Goal: Task Accomplishment & Management: Complete application form

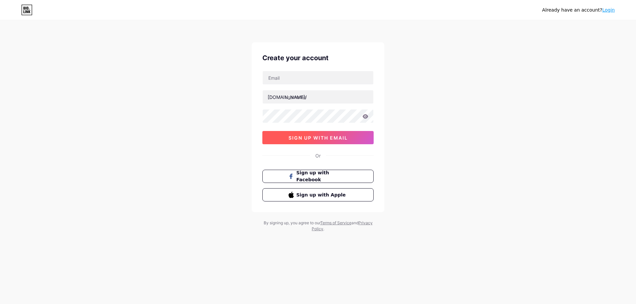
click at [337, 139] on span "sign up with email" at bounding box center [317, 138] width 59 height 6
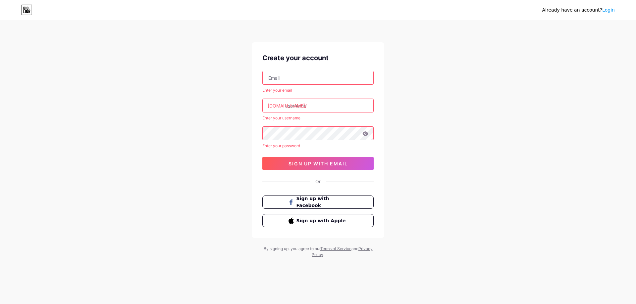
click at [319, 73] on input "text" at bounding box center [318, 77] width 111 height 13
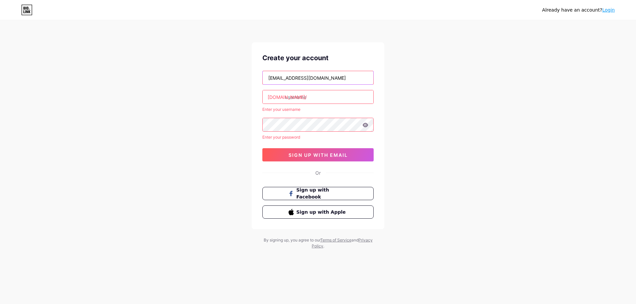
type input "[EMAIL_ADDRESS][DOMAIN_NAME]"
click at [313, 98] on input "text" at bounding box center [318, 96] width 111 height 13
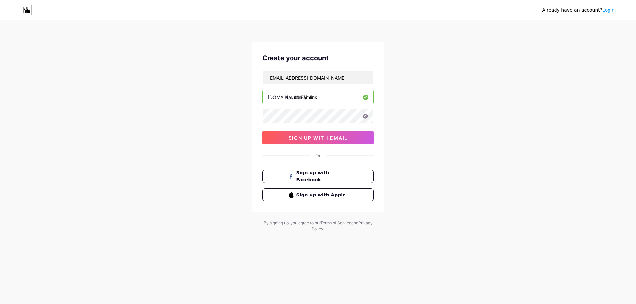
type input "darussalamlink"
click at [366, 118] on icon at bounding box center [366, 116] width 6 height 4
click at [332, 139] on span "sign up with email" at bounding box center [317, 138] width 59 height 6
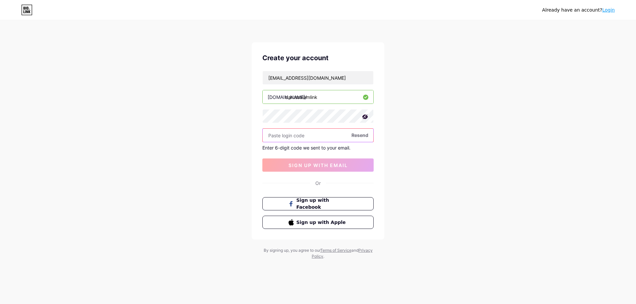
click at [298, 138] on input "text" at bounding box center [318, 135] width 111 height 13
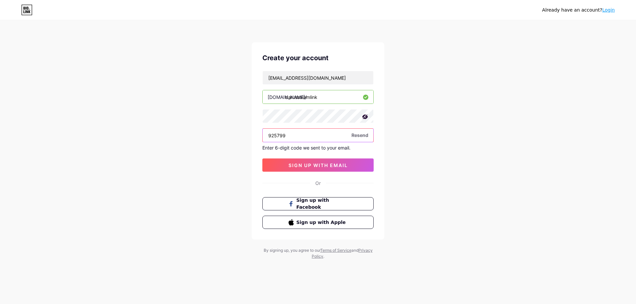
type input "925799"
click at [329, 164] on span "sign up with email" at bounding box center [317, 166] width 59 height 6
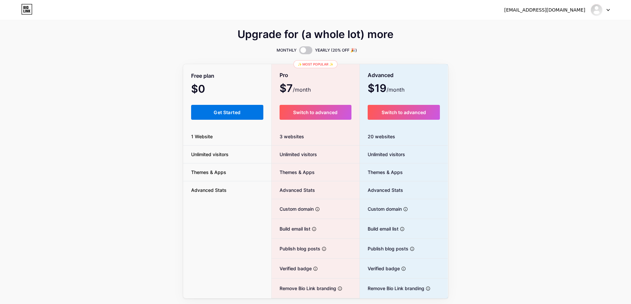
click at [234, 112] on span "Get Started" at bounding box center [227, 113] width 27 height 6
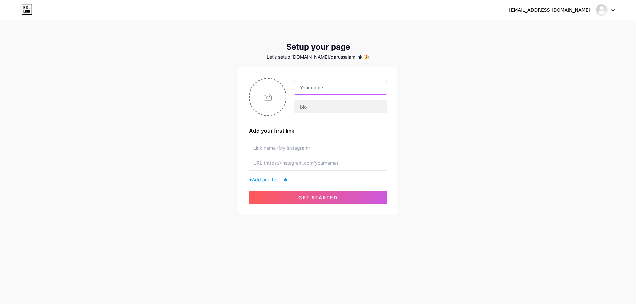
click at [316, 90] on input "text" at bounding box center [340, 87] width 92 height 13
click at [318, 89] on input "text" at bounding box center [340, 87] width 92 height 13
click at [310, 108] on input "text" at bounding box center [340, 106] width 92 height 13
click at [318, 90] on input "text" at bounding box center [340, 87] width 92 height 13
type input "Darussalam Archive"
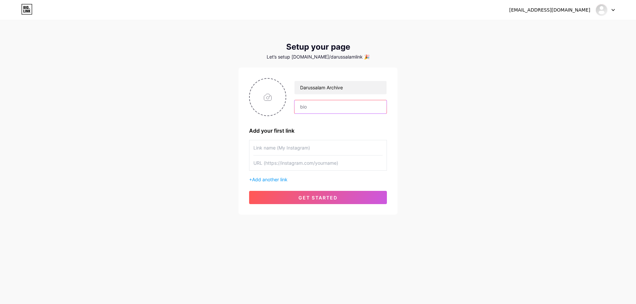
click at [320, 109] on input "text" at bounding box center [340, 106] width 92 height 13
type input "Kumpulan"
click at [264, 101] on input "file" at bounding box center [268, 97] width 36 height 37
click at [272, 103] on input "file" at bounding box center [268, 97] width 36 height 37
type input "C:\fakepath\kotak.png"
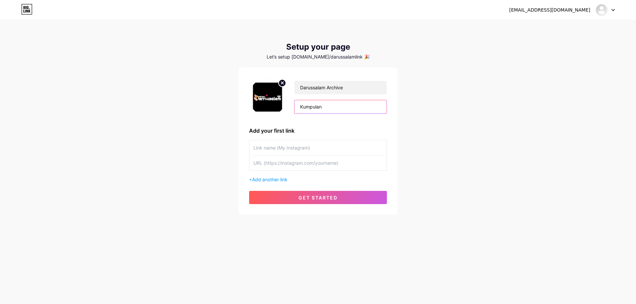
click at [329, 107] on input "Kumpulan" at bounding box center [340, 106] width 92 height 13
type input "Kumpulan Link Download Audio Kajian Darussalam Wonogiri"
click at [324, 198] on span "get started" at bounding box center [317, 198] width 39 height 6
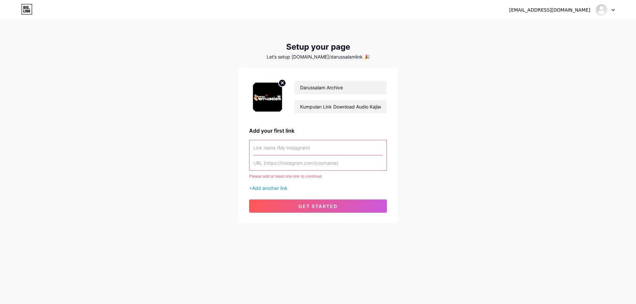
click at [283, 147] on input "text" at bounding box center [317, 147] width 129 height 15
click at [280, 162] on input "text" at bounding box center [317, 163] width 129 height 15
paste input "[URL][DOMAIN_NAME]"
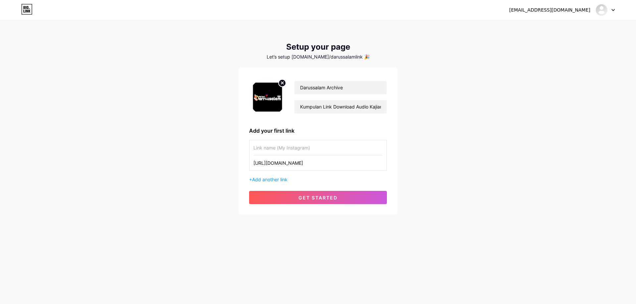
type input "[URL][DOMAIN_NAME]"
click at [292, 152] on input "text" at bounding box center [317, 147] width 129 height 15
paste input "Download sesi 1"Agar anak tangguh_ust Agus suaidi_[DATE]""
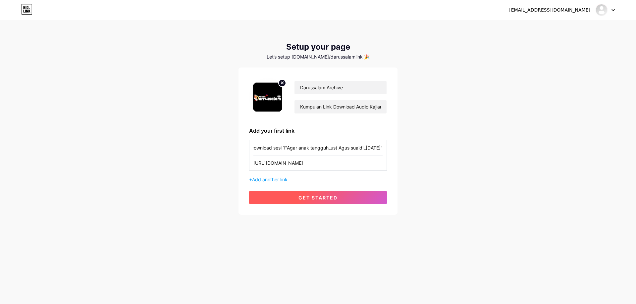
type input "Download sesi 1"Agar anak tangguh_ust Agus suaidi_[DATE]""
click at [311, 198] on span "get started" at bounding box center [317, 198] width 39 height 6
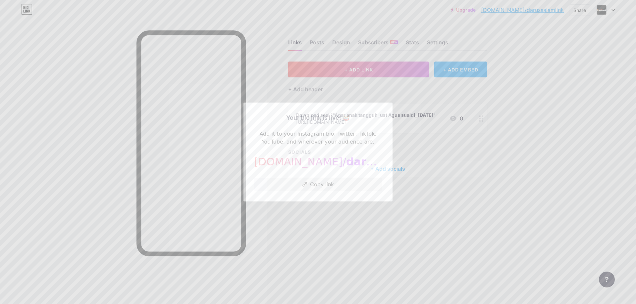
click at [326, 215] on div at bounding box center [318, 152] width 636 height 304
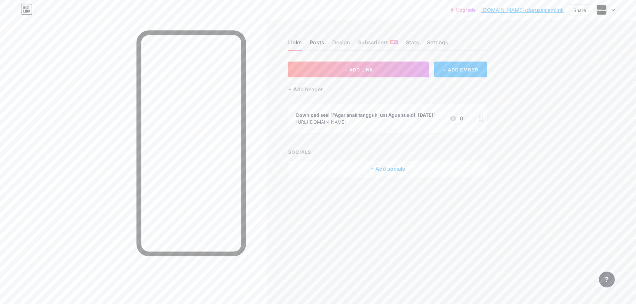
click at [320, 43] on div "Posts" at bounding box center [317, 44] width 15 height 12
click at [347, 46] on div "Design" at bounding box center [341, 44] width 18 height 12
click at [371, 67] on span "+ ADD LINK" at bounding box center [358, 70] width 28 height 6
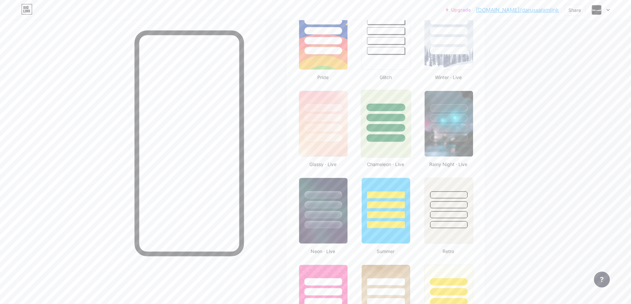
scroll to position [298, 0]
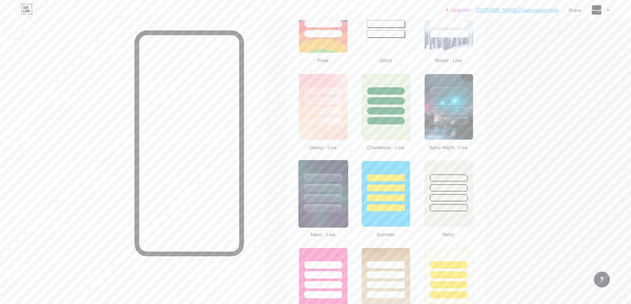
click at [342, 178] on div at bounding box center [323, 178] width 39 height 8
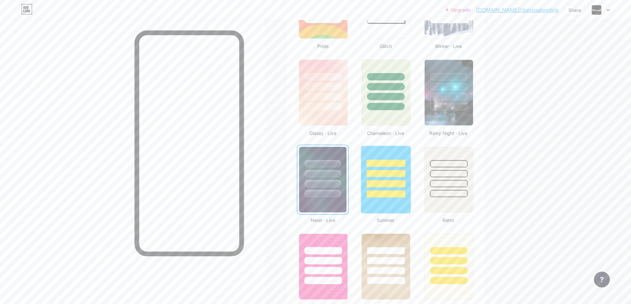
scroll to position [324, 0]
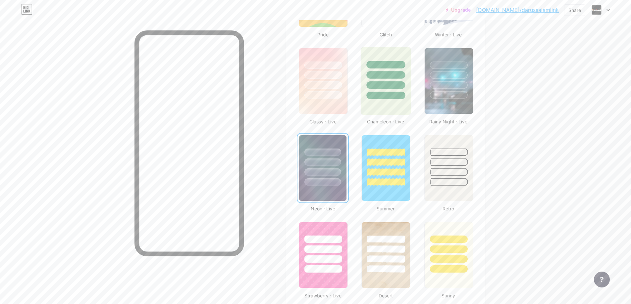
click at [401, 106] on div at bounding box center [386, 81] width 50 height 68
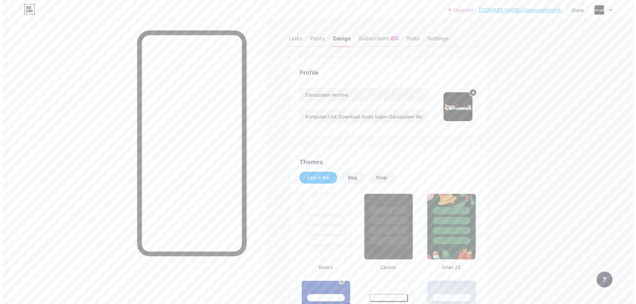
scroll to position [0, 0]
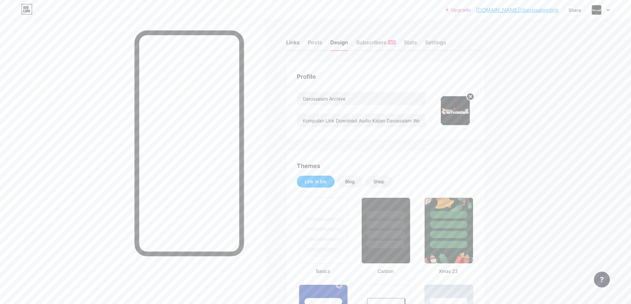
click at [295, 42] on div "Links" at bounding box center [293, 44] width 14 height 12
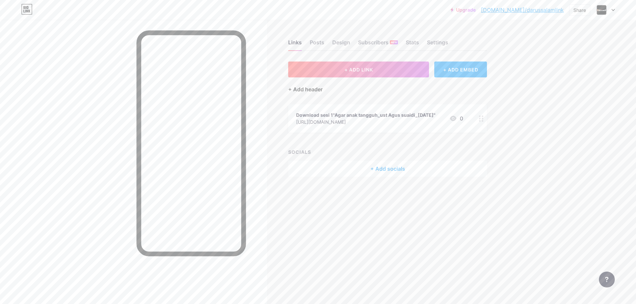
click at [291, 89] on div "+ Add header" at bounding box center [305, 89] width 34 height 8
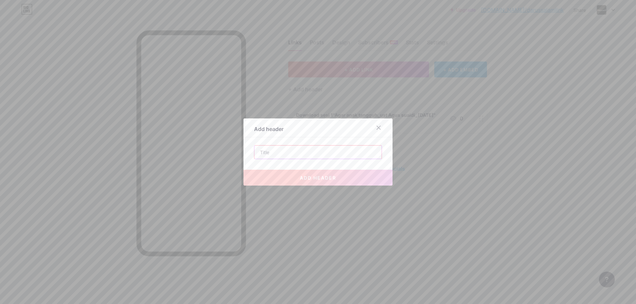
click at [291, 154] on input "text" at bounding box center [317, 152] width 127 height 13
paste input "Download sesi 1"Agar anak tangguh_ust Agus suaidi_[DATE]""
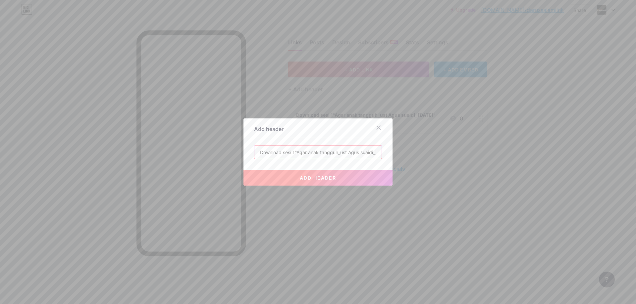
drag, startPoint x: 273, startPoint y: 152, endPoint x: 231, endPoint y: 151, distance: 41.4
click at [231, 151] on div "Add header Download sesi 1"Agar anak tangguh_ust Agus suaidi_[DATE]" add header" at bounding box center [318, 152] width 636 height 304
click at [362, 152] on input "Agar anak tangguh_ust Agus suaidi_[DATE]"" at bounding box center [317, 152] width 127 height 13
type input "Agar anak tangguh_ust Agus suaidi_[DATE]"
click at [347, 177] on button "add header" at bounding box center [317, 178] width 149 height 16
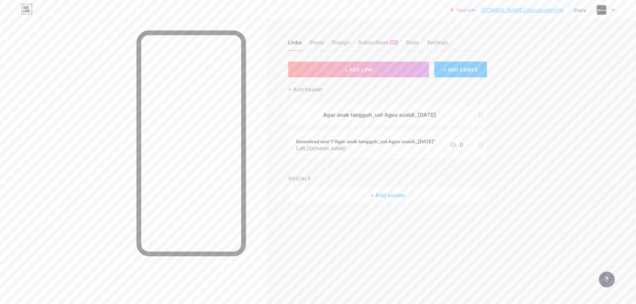
click at [481, 119] on div at bounding box center [481, 114] width 11 height 21
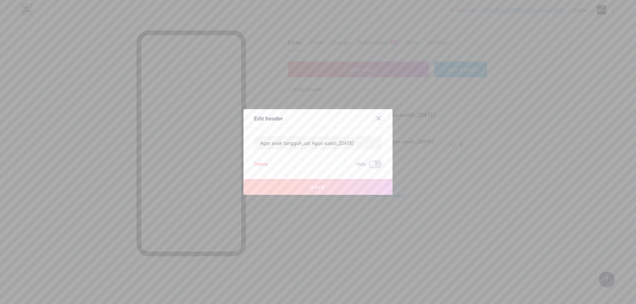
click at [377, 120] on icon at bounding box center [379, 119] width 4 height 4
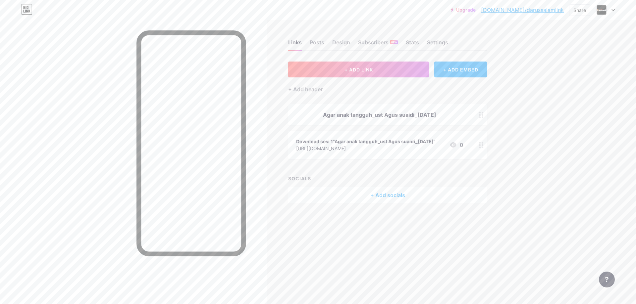
drag, startPoint x: 399, startPoint y: 145, endPoint x: 424, endPoint y: 126, distance: 30.9
click at [424, 126] on span "Agar anak tangguh_ust Agus suaidi_[DATE] Download sesi 1"Agar anak tangguh_ust …" at bounding box center [387, 131] width 199 height 55
click at [506, 134] on div "Links Posts Design Subscribers NEW Stats Settings + ADD LINK + ADD EMBED + Add …" at bounding box center [257, 128] width 515 height 217
click at [482, 146] on icon at bounding box center [481, 145] width 5 height 6
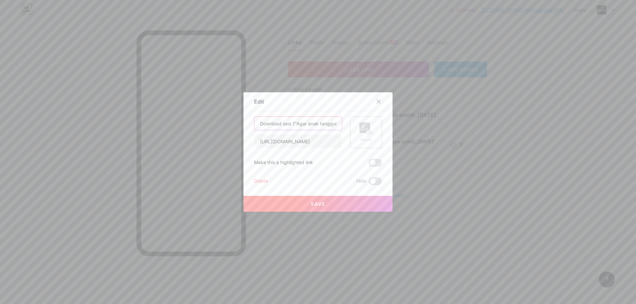
scroll to position [0, 62]
drag, startPoint x: 293, startPoint y: 122, endPoint x: 402, endPoint y: 124, distance: 109.0
click at [402, 124] on div "Edit Content YouTube Play YouTube video without leaving your page. ADD Vimeo Pl…" at bounding box center [318, 152] width 636 height 304
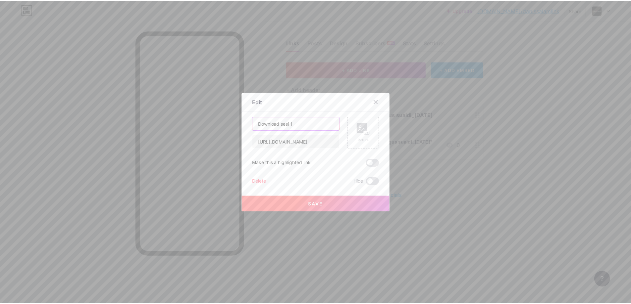
scroll to position [0, 0]
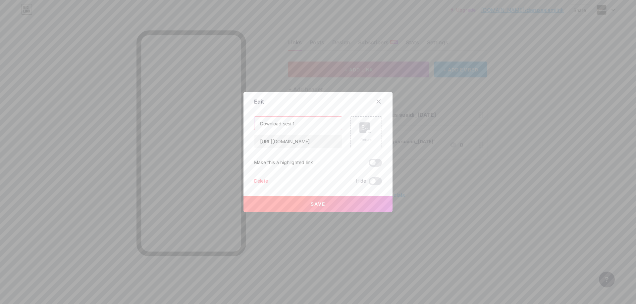
type input "Download sesi 1"
click at [331, 204] on button "Save" at bounding box center [317, 204] width 149 height 16
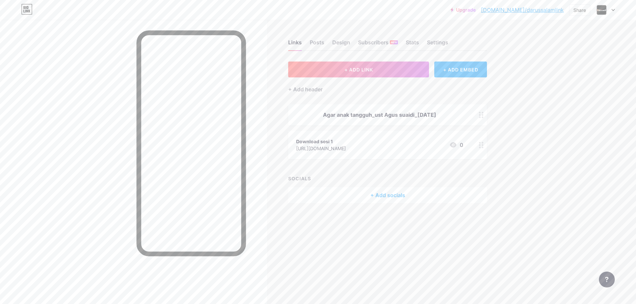
click at [481, 115] on icon at bounding box center [481, 115] width 5 height 6
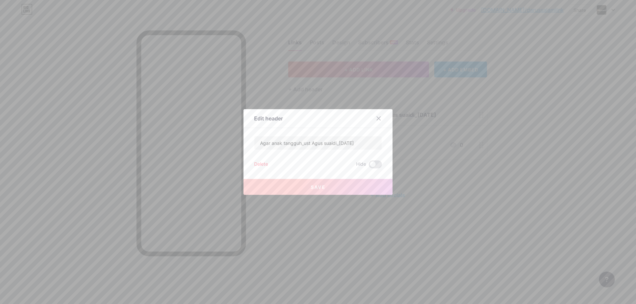
click at [430, 126] on div at bounding box center [318, 152] width 636 height 304
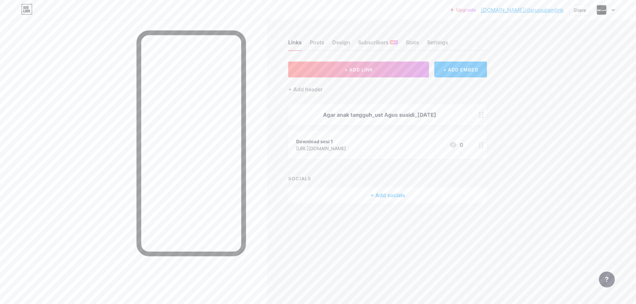
click at [368, 118] on div "Agar anak tangguh_ust Agus suaidi_[DATE]" at bounding box center [379, 115] width 167 height 8
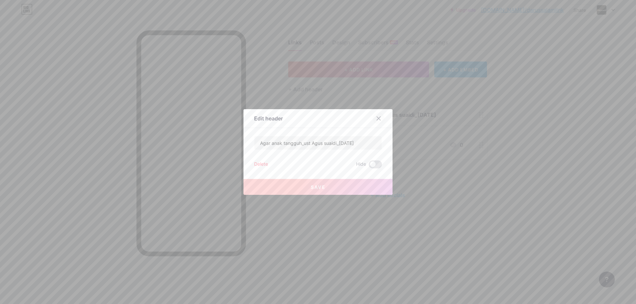
click at [376, 118] on icon at bounding box center [378, 118] width 5 height 5
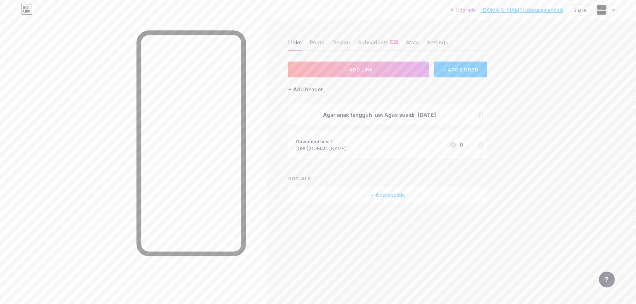
click at [310, 89] on div "+ Add header" at bounding box center [305, 89] width 34 height 8
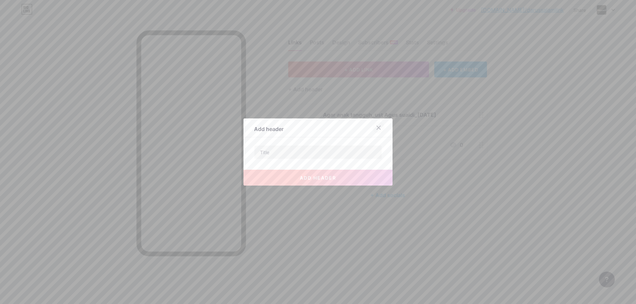
click at [376, 128] on icon at bounding box center [378, 127] width 5 height 5
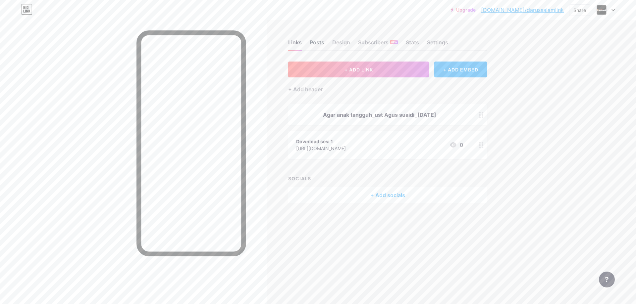
click at [323, 45] on div "Posts" at bounding box center [317, 44] width 15 height 12
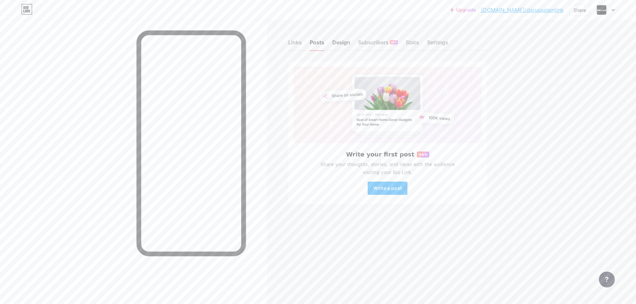
click at [333, 40] on div "Design" at bounding box center [341, 44] width 18 height 12
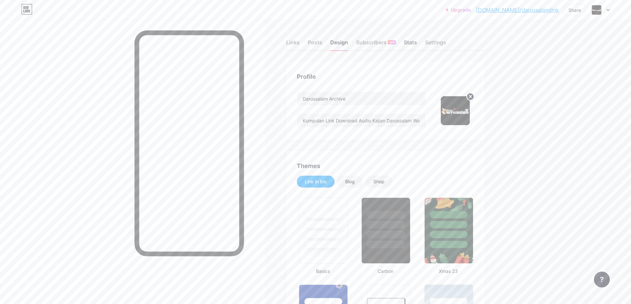
click at [413, 42] on div "Stats" at bounding box center [410, 44] width 13 height 12
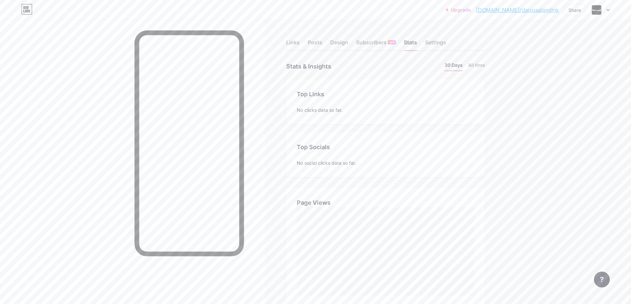
scroll to position [304, 631]
click at [431, 42] on div "Settings" at bounding box center [435, 44] width 21 height 12
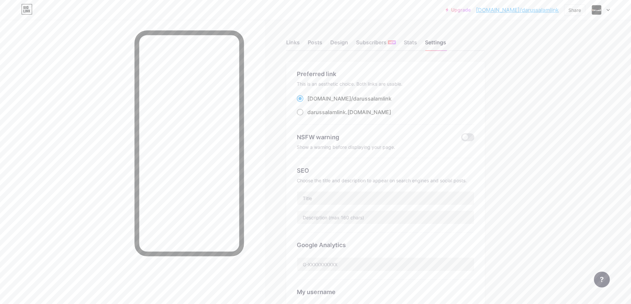
click at [302, 111] on span at bounding box center [300, 112] width 7 height 7
click at [307, 116] on input "darussalamlink .[DOMAIN_NAME]" at bounding box center [309, 118] width 4 height 4
radio input "true"
click at [412, 42] on div "Stats" at bounding box center [410, 44] width 13 height 12
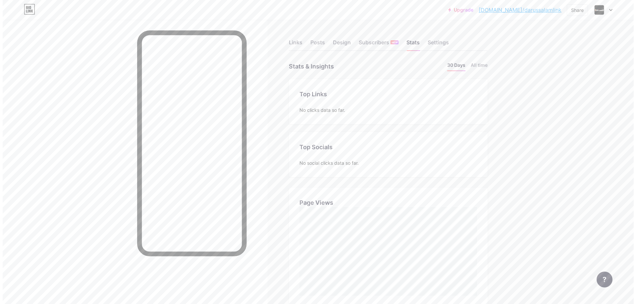
scroll to position [304, 631]
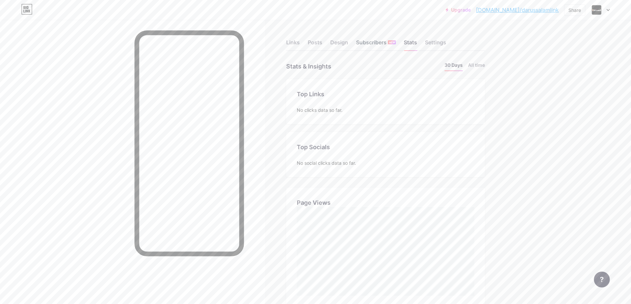
click at [371, 42] on div "Subscribers NEW" at bounding box center [376, 44] width 40 height 12
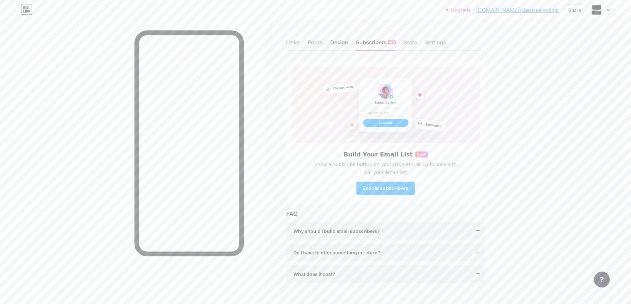
click at [343, 47] on div "Design" at bounding box center [339, 44] width 18 height 12
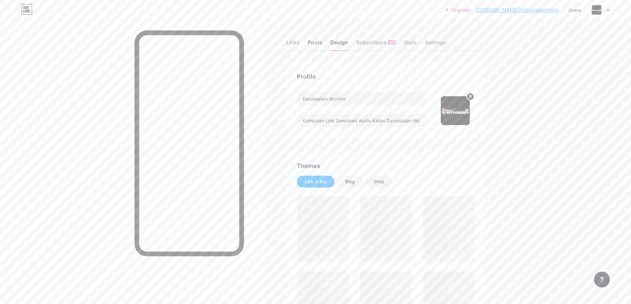
click at [318, 38] on div "Posts" at bounding box center [315, 44] width 15 height 12
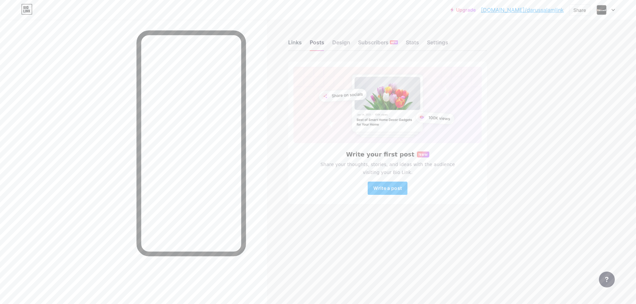
click at [300, 46] on div "Links" at bounding box center [295, 44] width 14 height 12
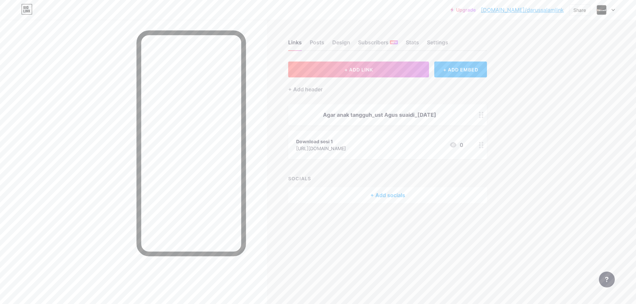
click at [390, 193] on div "+ Add socials" at bounding box center [387, 195] width 199 height 16
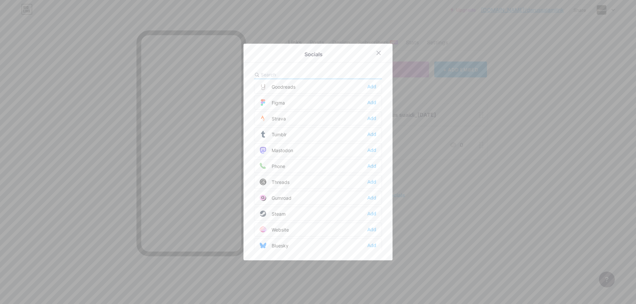
scroll to position [597, 0]
click at [377, 52] on icon at bounding box center [379, 53] width 4 height 4
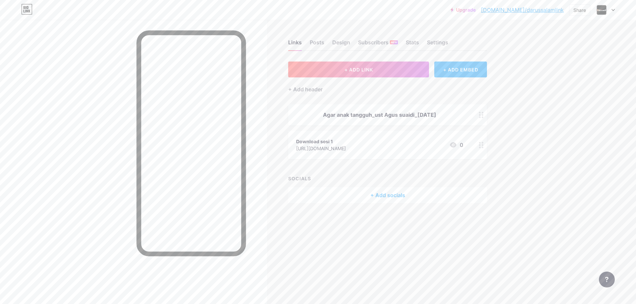
click at [438, 72] on div "+ ADD EMBED" at bounding box center [460, 70] width 53 height 16
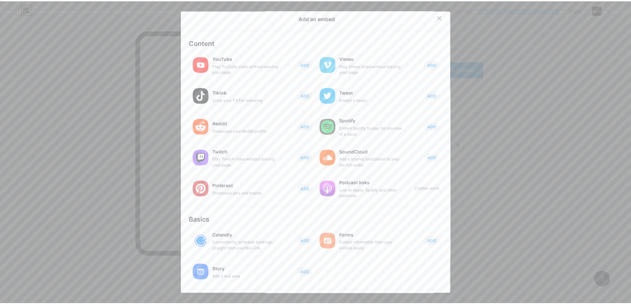
scroll to position [0, 0]
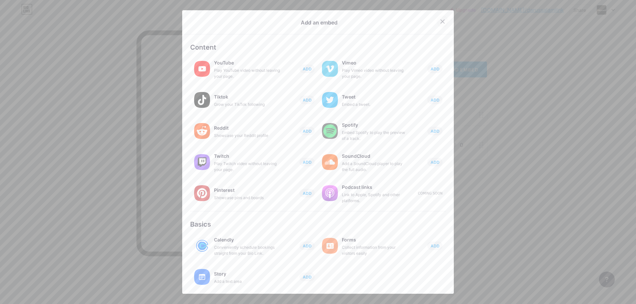
click at [440, 21] on icon at bounding box center [442, 21] width 5 height 5
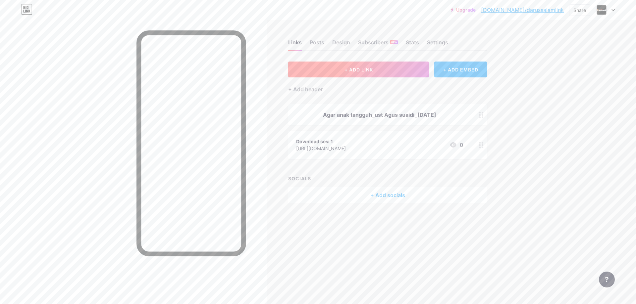
click at [411, 72] on button "+ ADD LINK" at bounding box center [358, 70] width 141 height 16
click at [533, 126] on div at bounding box center [318, 152] width 636 height 304
click at [479, 145] on circle at bounding box center [480, 145] width 2 height 2
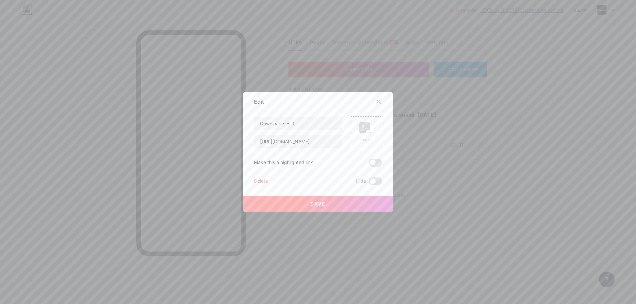
click at [381, 142] on div "Edit Content YouTube Play YouTube video without leaving your page. ADD Vimeo Pl…" at bounding box center [317, 152] width 149 height 120
click at [362, 143] on div "Picture" at bounding box center [366, 133] width 32 height 32
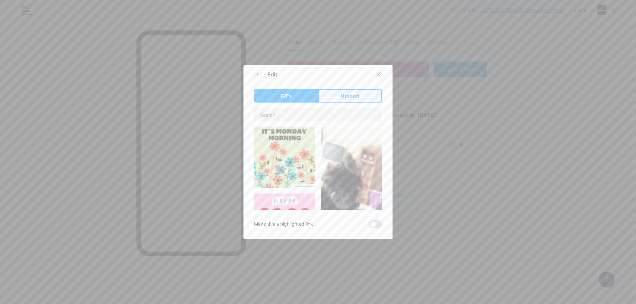
click at [347, 97] on span "Upload" at bounding box center [350, 96] width 18 height 7
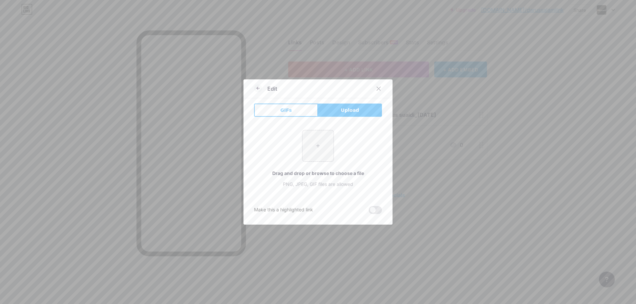
click at [315, 148] on input "file" at bounding box center [317, 145] width 31 height 31
type input "C:\fakepath\kajian ust agus.jpeg"
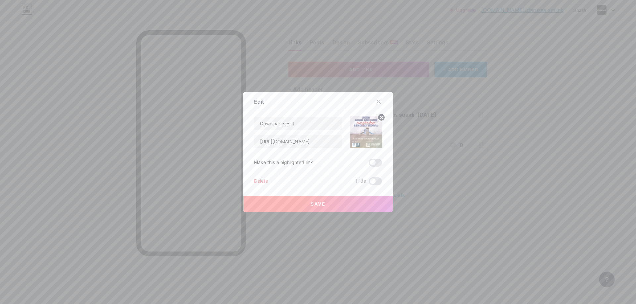
click at [316, 204] on span "Save" at bounding box center [318, 204] width 15 height 6
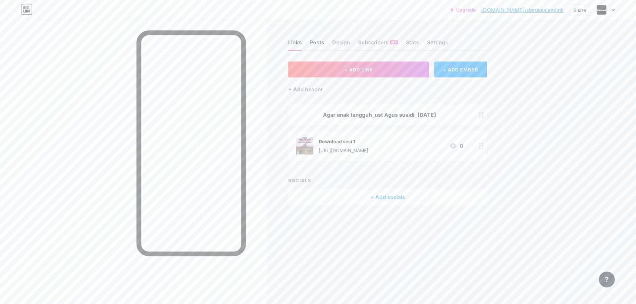
click at [319, 44] on div "Posts" at bounding box center [317, 44] width 15 height 12
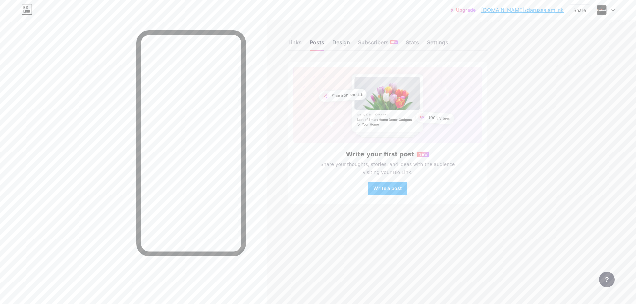
click at [345, 44] on div "Design" at bounding box center [341, 44] width 18 height 12
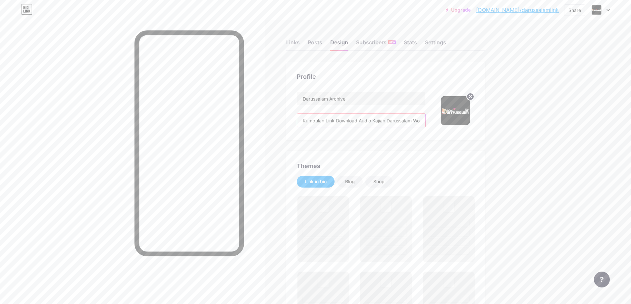
click at [413, 121] on input "Kumpulan Link Download Audio Kajian Darussalam Wonogiri" at bounding box center [361, 120] width 128 height 13
drag, startPoint x: 418, startPoint y: 122, endPoint x: 434, endPoint y: 124, distance: 16.3
click at [434, 124] on div "Darussalam Archive Kumpulan Link Download Audio Kajian Darussalam Wonogiri" at bounding box center [385, 111] width 177 height 38
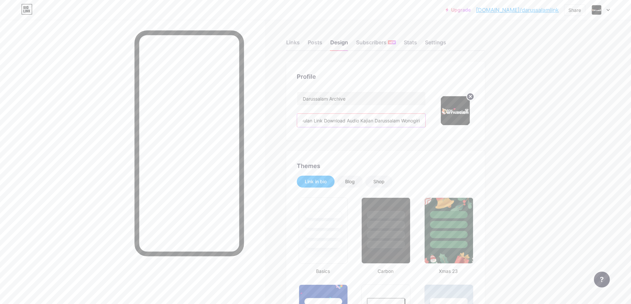
click at [423, 120] on input "Kumpulan Link Download Audio Kajian Darussalam Wonogiri" at bounding box center [361, 120] width 128 height 13
click at [425, 123] on input "Kumpulan Link Download Audio Kajian Darussalam Wonogiri" at bounding box center [361, 120] width 128 height 13
click at [354, 183] on div "Blog" at bounding box center [350, 181] width 10 height 7
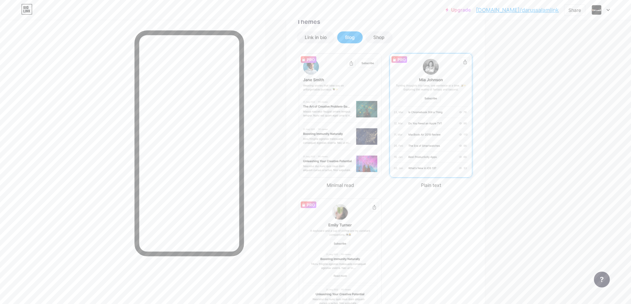
scroll to position [132, 0]
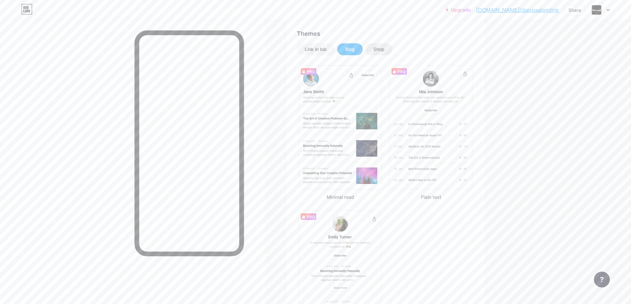
click at [384, 52] on div "Shop" at bounding box center [378, 49] width 11 height 7
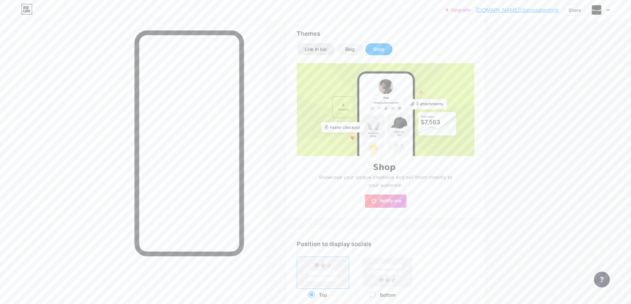
click at [306, 44] on div "Link in bio" at bounding box center [316, 49] width 38 height 12
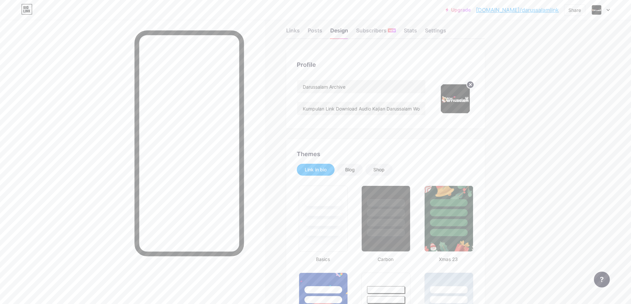
scroll to position [0, 0]
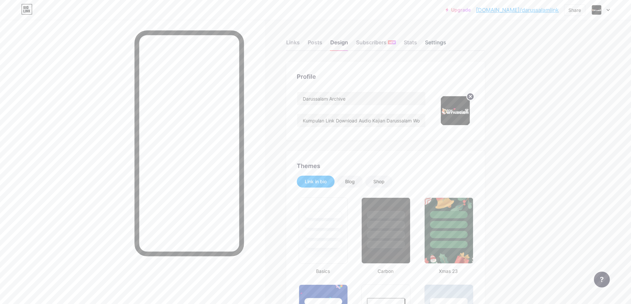
click at [443, 42] on div "Settings" at bounding box center [435, 44] width 21 height 12
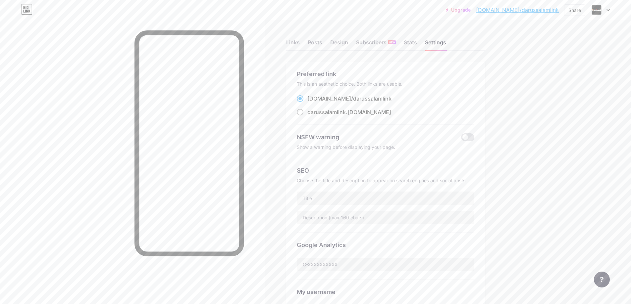
click at [334, 112] on span "darussalamlink" at bounding box center [326, 112] width 38 height 7
click at [312, 116] on input "darussalamlink .[DOMAIN_NAME]" at bounding box center [309, 118] width 4 height 4
radio input "true"
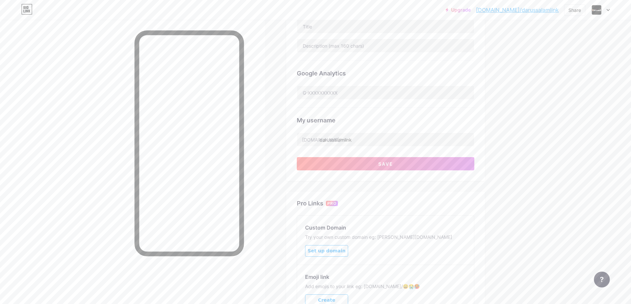
scroll to position [171, 0]
click at [340, 139] on input "darussalamlink" at bounding box center [385, 140] width 177 height 13
click at [321, 141] on div "[DOMAIN_NAME]/" at bounding box center [321, 140] width 39 height 7
click at [423, 168] on button "Save" at bounding box center [385, 164] width 177 height 13
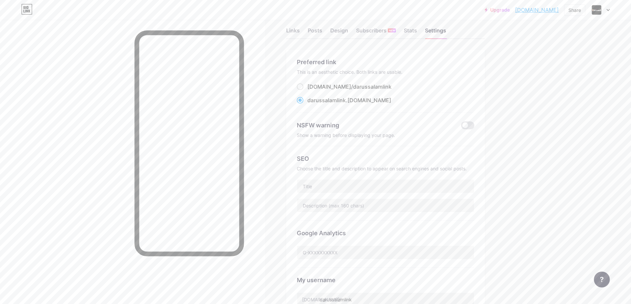
scroll to position [0, 0]
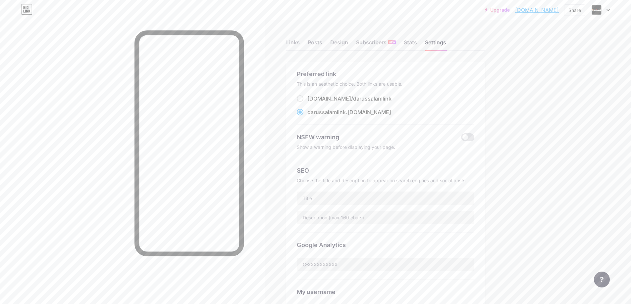
click at [287, 34] on div "Links Posts Design Subscribers NEW Stats Settings Preferred link This is an aes…" at bounding box center [256, 269] width 513 height 499
click at [291, 43] on div "Links" at bounding box center [293, 44] width 14 height 12
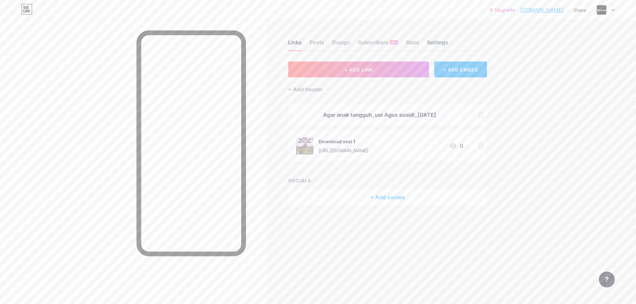
click at [443, 43] on div "Settings" at bounding box center [437, 44] width 21 height 12
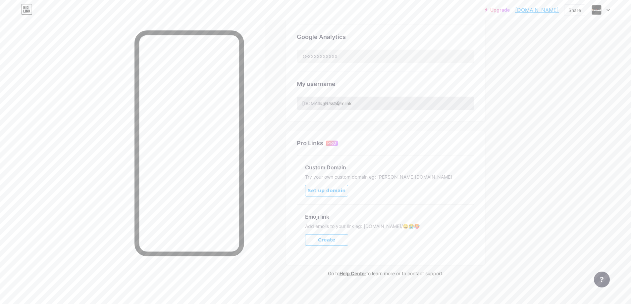
scroll to position [214, 0]
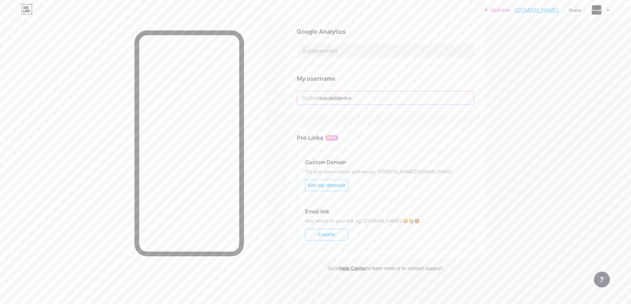
click at [364, 99] on input "darussalamlink" at bounding box center [385, 97] width 177 height 13
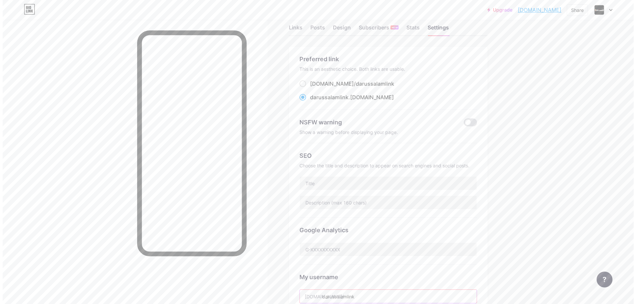
scroll to position [0, 0]
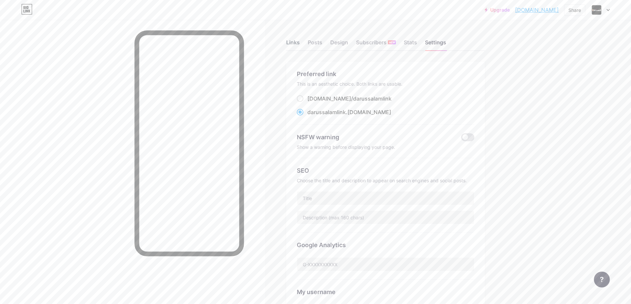
click at [298, 42] on div "Links" at bounding box center [293, 44] width 14 height 12
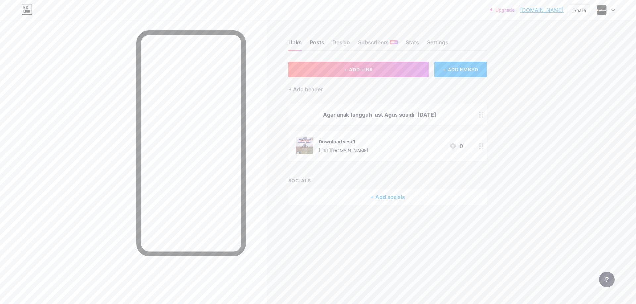
click at [318, 42] on div "Posts" at bounding box center [317, 44] width 15 height 12
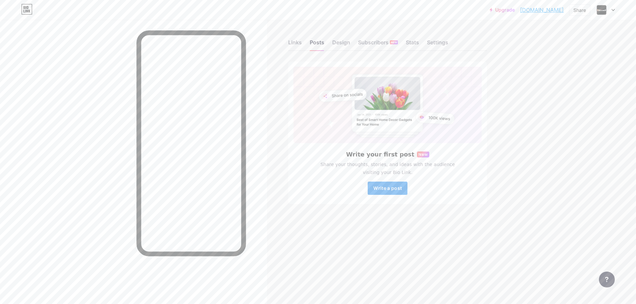
click at [398, 191] on button "Write a post" at bounding box center [388, 188] width 40 height 13
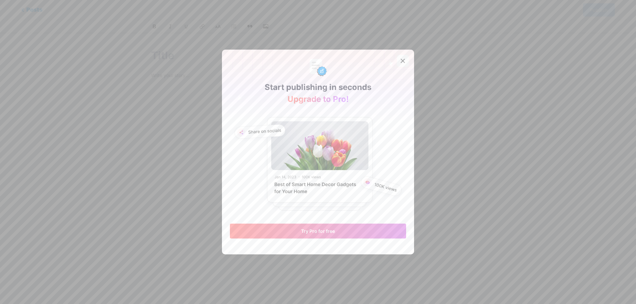
click at [401, 62] on icon at bounding box center [403, 61] width 4 height 4
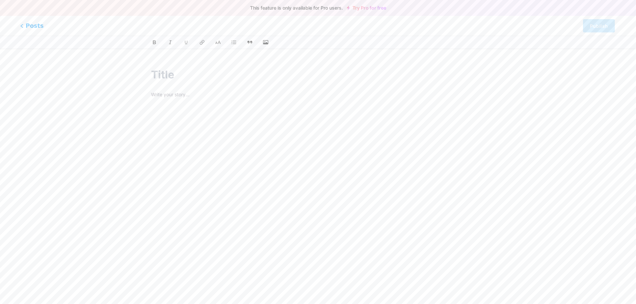
click at [25, 25] on span "Posts" at bounding box center [32, 26] width 24 height 9
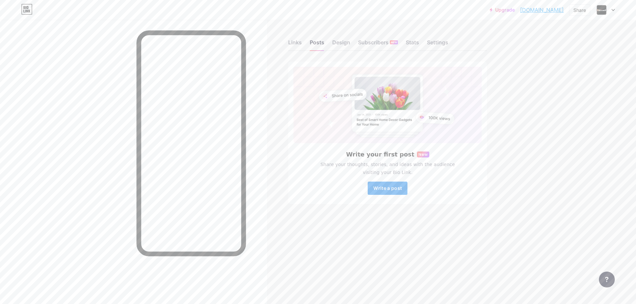
click at [385, 192] on button "Write a post" at bounding box center [388, 188] width 40 height 13
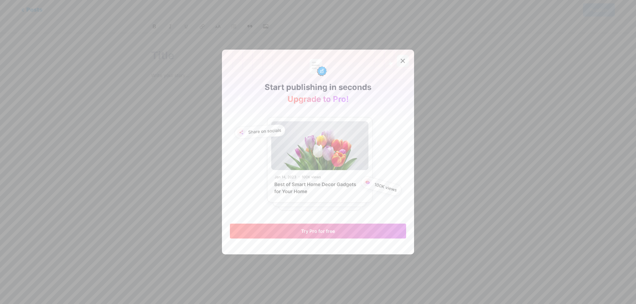
click at [401, 60] on icon at bounding box center [403, 61] width 4 height 4
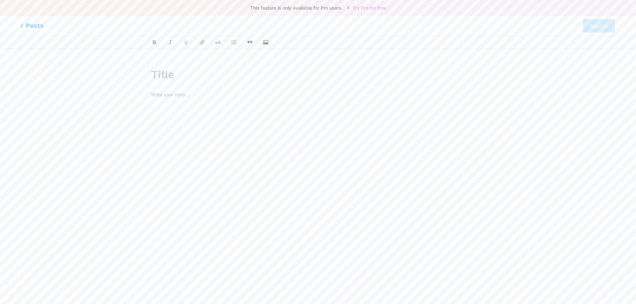
click at [32, 25] on span "Posts" at bounding box center [32, 26] width 24 height 9
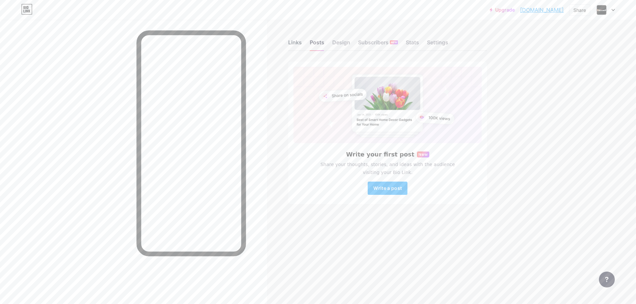
click at [298, 43] on div "Links" at bounding box center [295, 44] width 14 height 12
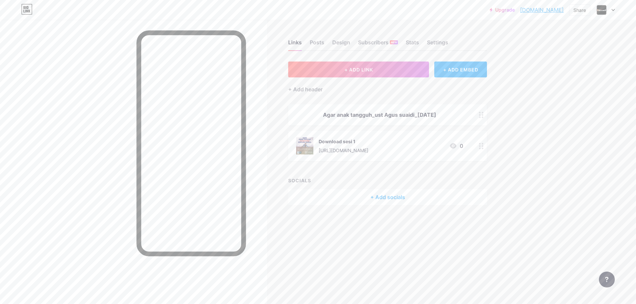
click at [380, 116] on div "Agar anak tangguh_ust Agus suaidi_[DATE]" at bounding box center [379, 115] width 167 height 8
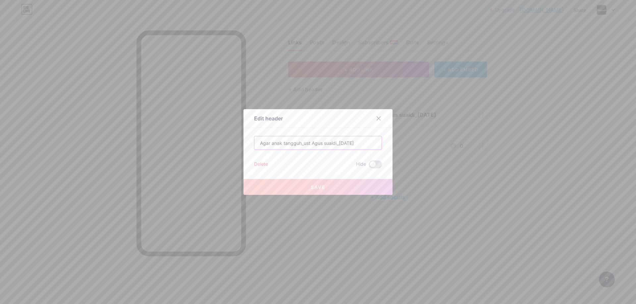
drag, startPoint x: 363, startPoint y: 142, endPoint x: 221, endPoint y: 136, distance: 141.9
click at [221, 136] on div "Edit header Agar anak tangguh_ust Agus suaidi_[DATE] Delete Hide Save" at bounding box center [318, 152] width 636 height 304
paste input "GAR ANAK TANGGUH MENGHADAPI BENCANA MORAL"
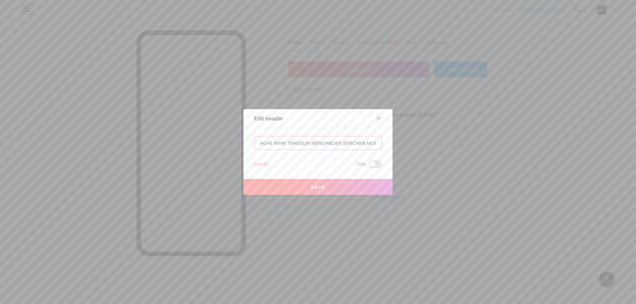
drag, startPoint x: 317, startPoint y: 145, endPoint x: 205, endPoint y: 143, distance: 111.9
click at [205, 143] on div "Edit header AGAR ANAK TANGGUH MENGHADAPI BENCANA MORAL Delete Hide Save" at bounding box center [318, 152] width 636 height 304
click at [293, 142] on input "AGAR ANAK TANGGUH MENGHADAPI BENCANA MORAL" at bounding box center [317, 142] width 127 height 13
click at [359, 142] on input "AGAR ANAK TANGGUH MENGHADAPI BENCANA MORAL" at bounding box center [317, 142] width 127 height 13
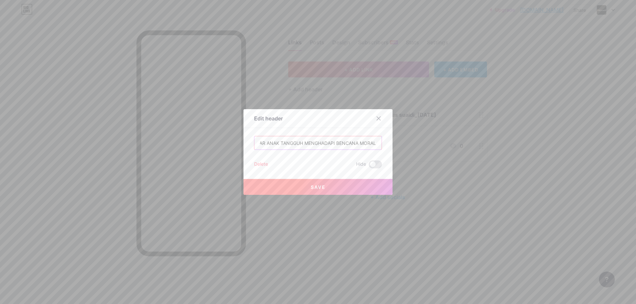
drag, startPoint x: 367, startPoint y: 144, endPoint x: 384, endPoint y: 144, distance: 16.9
click at [384, 144] on div "Edit header AGAR ANAK TANGGUH MENGHADAPI BENCANA MORAL Delete Hide Save" at bounding box center [317, 152] width 149 height 86
click at [373, 144] on input "AGAR ANAK TANGGUH MENGHADAPI BENCANA MORAL" at bounding box center [317, 142] width 127 height 13
type input "AGAR ANAK TANGGUH MENGHADAPI BENCANA MORAL"
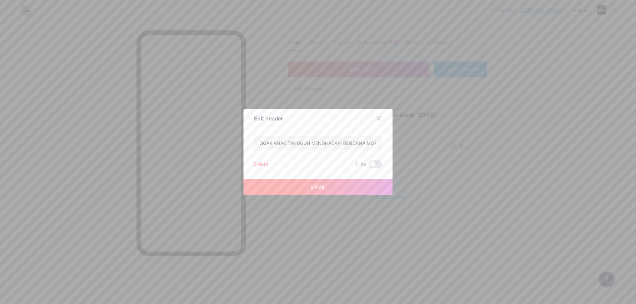
click at [339, 186] on button "Save" at bounding box center [317, 187] width 149 height 16
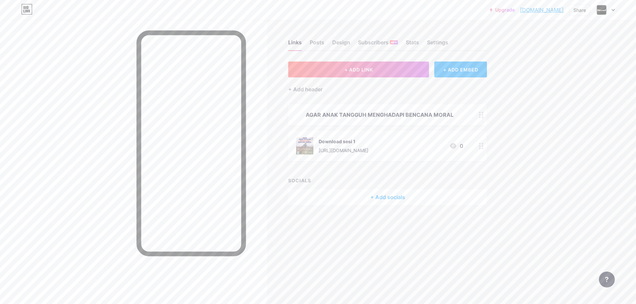
click at [450, 115] on div "AGAR ANAK TANGGUH MENGHADAPI BENCANA MORAL" at bounding box center [379, 115] width 167 height 8
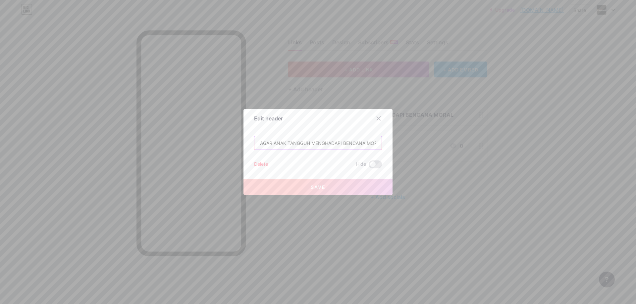
click at [367, 144] on input "AGAR ANAK TANGGUH MENGHADAPI BENCANA MORAL" at bounding box center [317, 142] width 127 height 13
drag, startPoint x: 362, startPoint y: 145, endPoint x: 390, endPoint y: 145, distance: 28.5
click at [390, 145] on div "Edit header AGAR ANAK TANGGUH MENGHADAPI BENCANA MORAL Delete Hide Save" at bounding box center [318, 152] width 636 height 304
click at [374, 144] on input "AGAR ANAK TANGGUH MENGHADAPI BENCANA MORAL" at bounding box center [317, 142] width 127 height 13
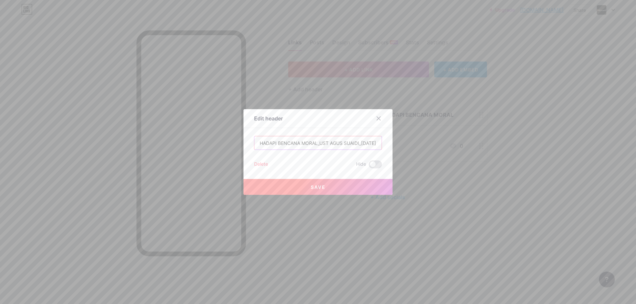
scroll to position [0, 73]
type input "AGAR ANAK TANGGUH MENGHADAPI BENCANA MORAL_UST AGUS SUAIDI_[DATE]"
click at [355, 183] on button "Save" at bounding box center [317, 187] width 149 height 16
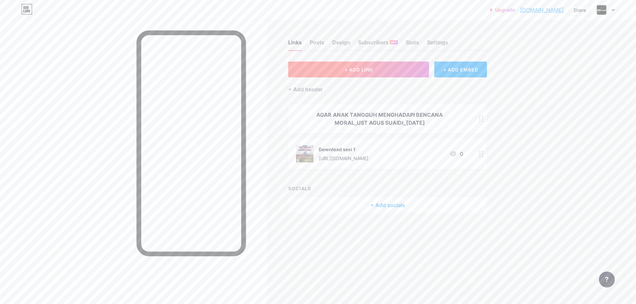
click at [368, 76] on button "+ ADD LINK" at bounding box center [358, 70] width 141 height 16
click at [364, 151] on div "Picture" at bounding box center [365, 151] width 13 height 5
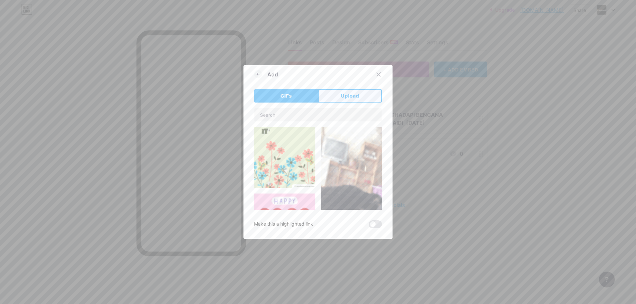
click at [332, 98] on button "Upload" at bounding box center [350, 95] width 64 height 13
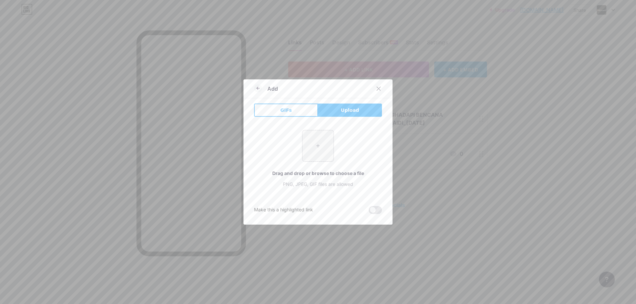
click at [316, 154] on input "file" at bounding box center [317, 145] width 31 height 31
type input "C:\fakepath\kajian ust agus.jpeg"
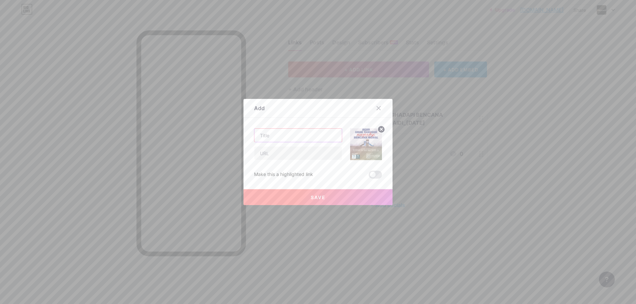
click at [268, 136] on input "text" at bounding box center [297, 135] width 87 height 13
type input "d"
type input "Download Sesi 2"
click at [296, 200] on button "Save" at bounding box center [317, 197] width 149 height 16
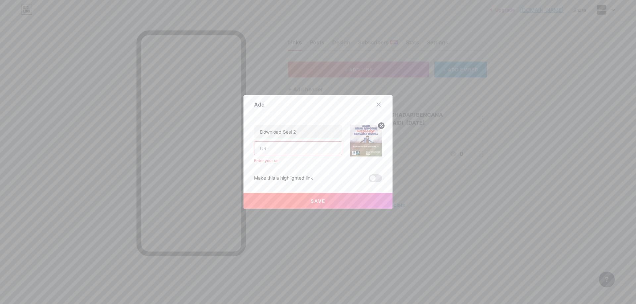
click at [277, 147] on input "text" at bounding box center [297, 148] width 87 height 13
paste input "[https://[DOMAIN_NAME]/uc?export=download\&id=1VFJDbPbVtzINL8M-utbv-xwt-iIJCOvC…"
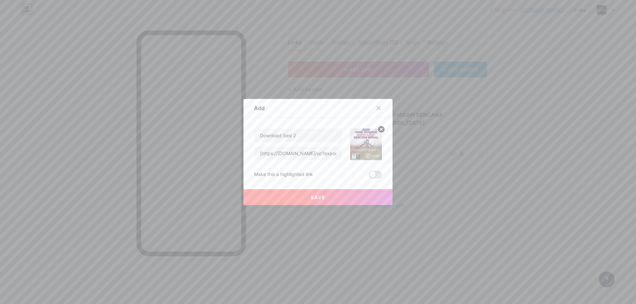
click at [337, 194] on button "Save" at bounding box center [317, 197] width 149 height 16
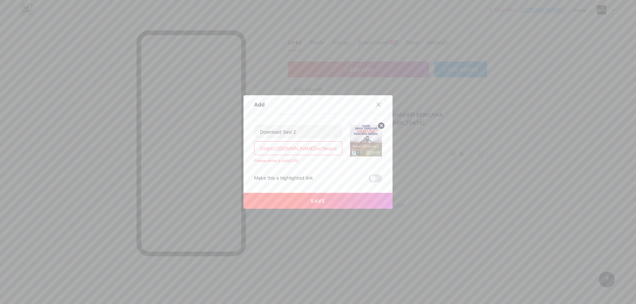
click at [265, 151] on input "[https://[DOMAIN_NAME]/uc?export=download\&id=1VFJDbPbVtzINL8M-utbv-xwt-iIJCOvC…" at bounding box center [297, 148] width 87 height 13
click at [259, 150] on input "[https://[DOMAIN_NAME]/uc?export=download\&id=1VFJDbPbVtzINL8M-utbv-xwt-iIJCOvC…" at bounding box center [297, 148] width 87 height 13
type input "https://[DOMAIN_NAME]/uc?export=download\&id=1VFJDbPbVtzINL8M-utbv-xwt-iIJCOvC]…"
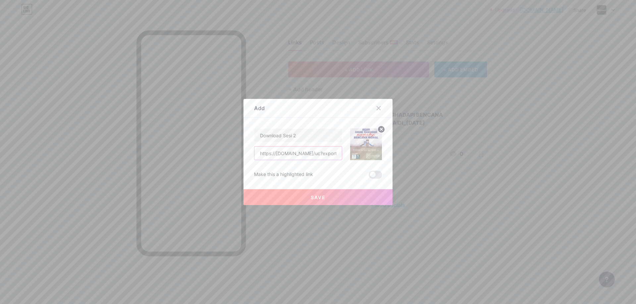
click at [298, 153] on input "https://[DOMAIN_NAME]/uc?export=download\&id=1VFJDbPbVtzINL8M-utbv-xwt-iIJCOvC]…" at bounding box center [297, 153] width 87 height 13
drag, startPoint x: 334, startPoint y: 155, endPoint x: 128, endPoint y: 154, distance: 206.6
click at [128, 154] on div "Add Content YouTube Play YouTube video without leaving your page. ADD Vimeo Pla…" at bounding box center [318, 152] width 636 height 304
paste input "[URL][DOMAIN_NAME]"
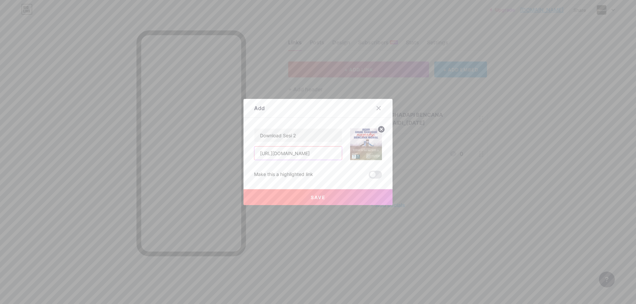
type input "[URL][DOMAIN_NAME]"
click at [308, 194] on button "Save" at bounding box center [317, 197] width 149 height 16
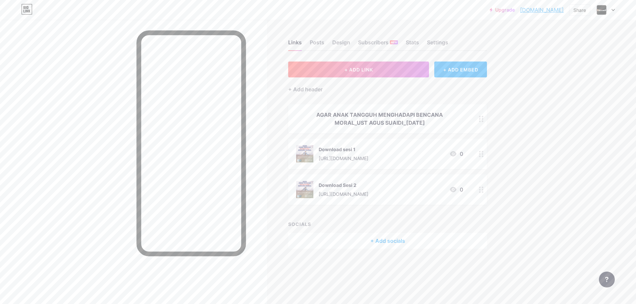
click at [479, 153] on icon at bounding box center [481, 154] width 5 height 6
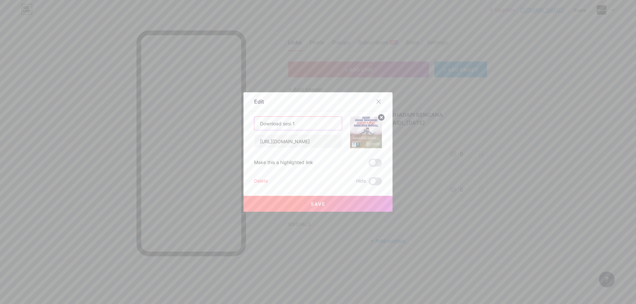
click at [282, 123] on input "Download sesi 1" at bounding box center [297, 123] width 87 height 13
type input "Download Sesi 1"
click at [323, 201] on button "Save" at bounding box center [317, 204] width 149 height 16
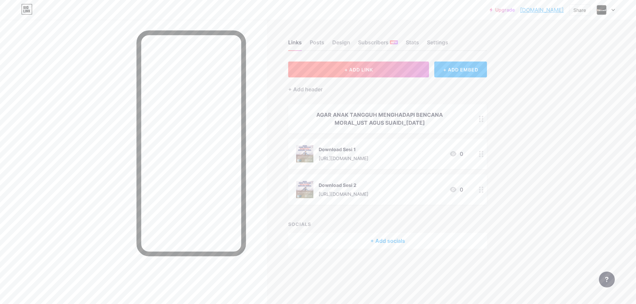
click at [372, 75] on button "+ ADD LINK" at bounding box center [358, 70] width 141 height 16
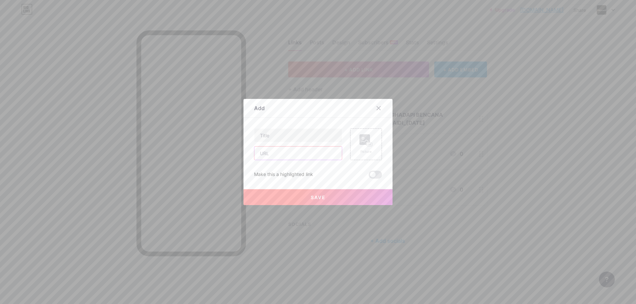
click at [298, 157] on input "text" at bounding box center [297, 153] width 87 height 13
paste input "[URL][DOMAIN_NAME]"
type input "[URL][DOMAIN_NAME]"
click at [298, 136] on input "text" at bounding box center [297, 135] width 87 height 13
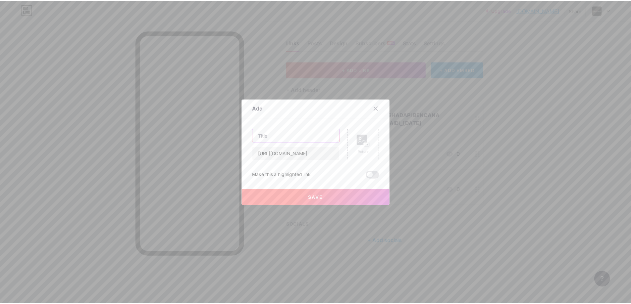
scroll to position [0, 0]
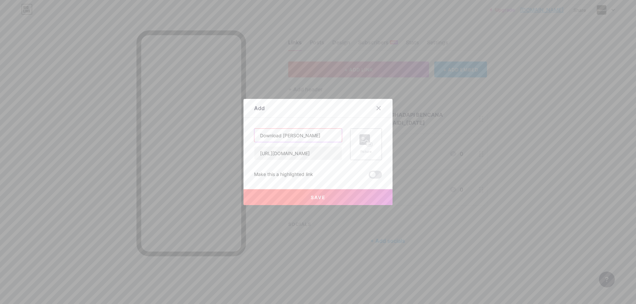
type input "Download [PERSON_NAME]"
click at [359, 145] on rect at bounding box center [364, 139] width 11 height 11
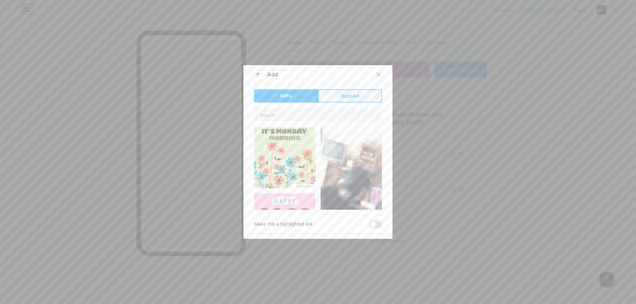
click at [333, 95] on button "Upload" at bounding box center [350, 95] width 64 height 13
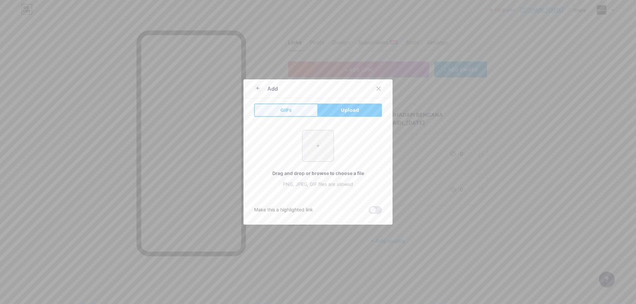
click at [287, 117] on button "GIFs" at bounding box center [286, 110] width 64 height 13
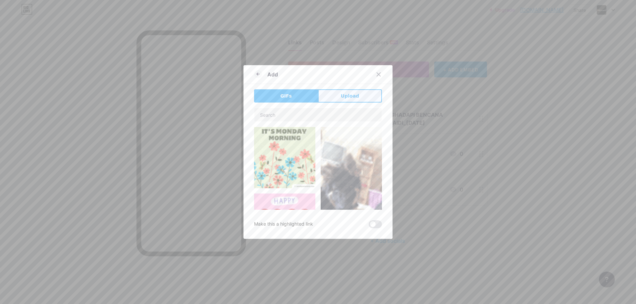
click at [343, 102] on button "Upload" at bounding box center [350, 95] width 64 height 13
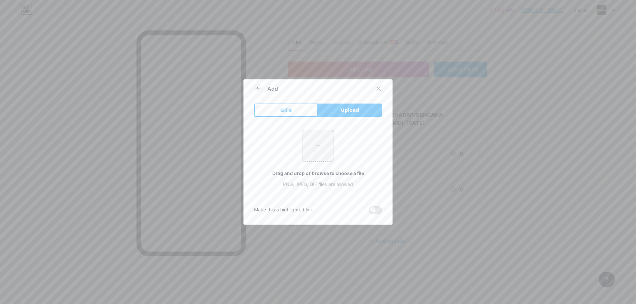
click at [310, 135] on input "file" at bounding box center [317, 145] width 31 height 31
type input "C:\fakepath\kajian ust agus.jpeg"
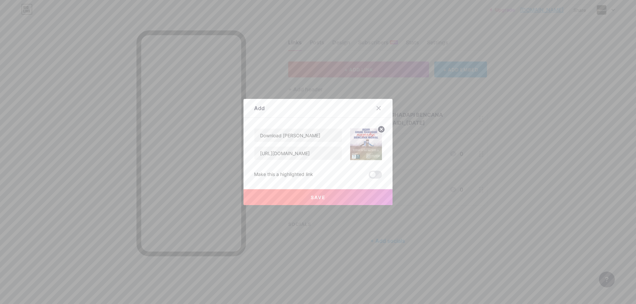
click at [344, 197] on button "Save" at bounding box center [317, 197] width 149 height 16
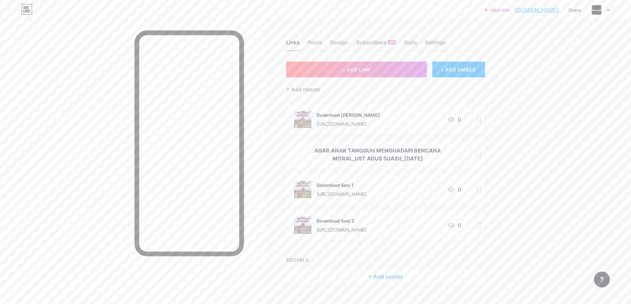
drag, startPoint x: 442, startPoint y: 159, endPoint x: 442, endPoint y: 118, distance: 41.1
click at [442, 118] on span "Download [PERSON_NAME] [URL][DOMAIN_NAME] 0 AGAR ANAK TANGGUH MENGHADAPI BENCAN…" at bounding box center [385, 172] width 199 height 136
click at [536, 151] on div "Upgrade darussalamlink.... [DOMAIN_NAME] Share Switch accounts Darussalam Archi…" at bounding box center [315, 159] width 631 height 318
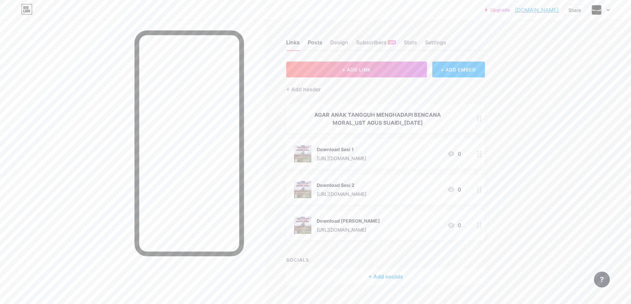
click at [315, 44] on div "Posts" at bounding box center [315, 44] width 15 height 12
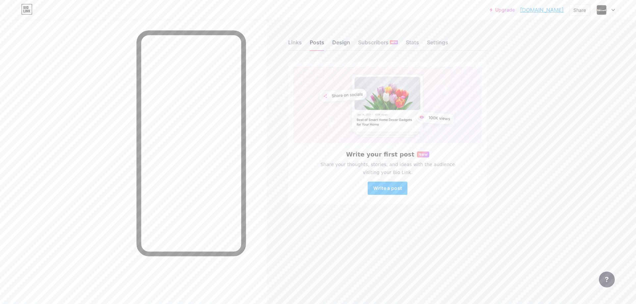
click at [340, 43] on div "Design" at bounding box center [341, 44] width 18 height 12
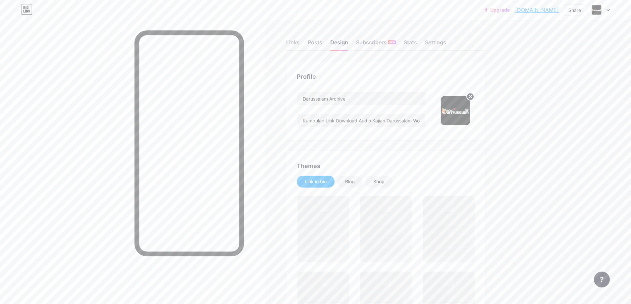
click at [462, 114] on img at bounding box center [455, 111] width 38 height 38
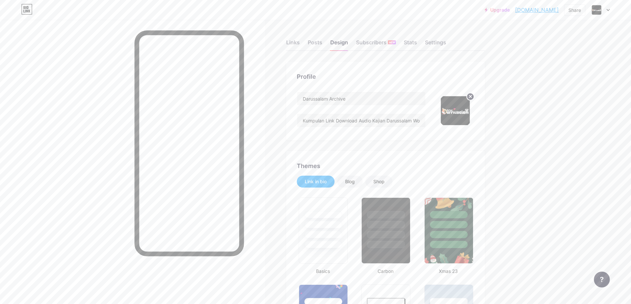
click at [471, 95] on circle at bounding box center [470, 96] width 7 height 7
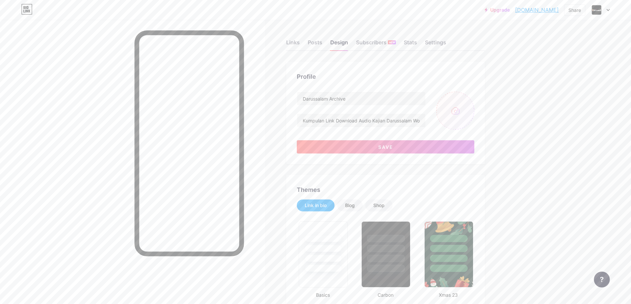
click at [457, 114] on input "file" at bounding box center [455, 111] width 38 height 38
type input "C:\fakepath\download-158006_1280.png"
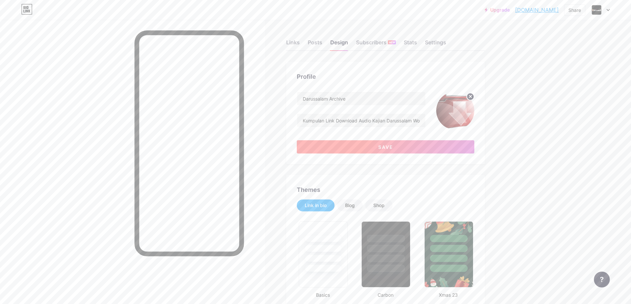
click at [377, 148] on button "Save" at bounding box center [385, 146] width 177 height 13
